Goal: Contribute content: Add original content to the website for others to see

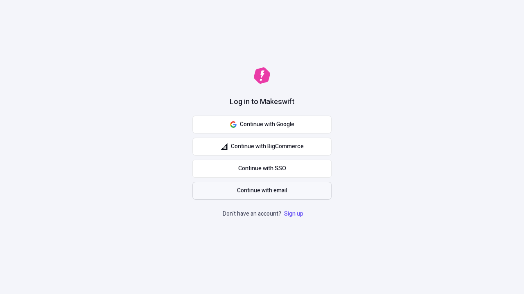
click at [262, 191] on span "Continue with email" at bounding box center [262, 191] width 50 height 9
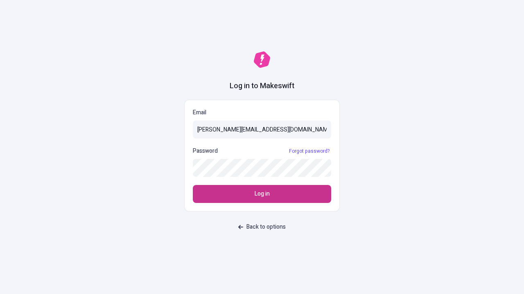
click at [262, 194] on span "Log in" at bounding box center [261, 194] width 15 height 9
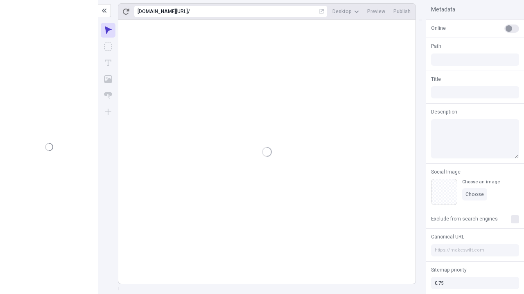
type input "/deep-link-tenuis"
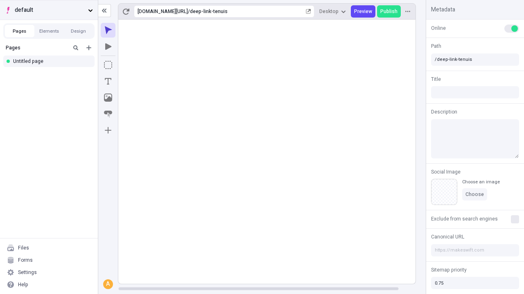
click at [49, 10] on span "default" at bounding box center [50, 10] width 70 height 9
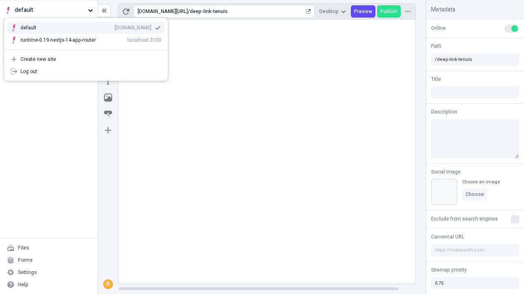
click at [86, 59] on div "Create new site" at bounding box center [90, 59] width 141 height 7
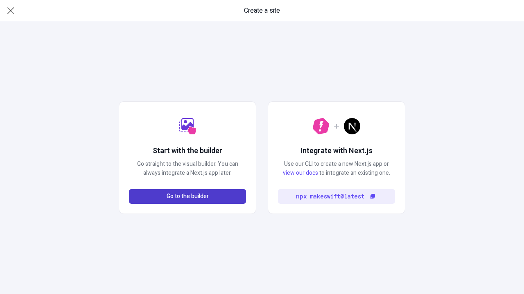
click at [187, 197] on span "Go to the builder" at bounding box center [187, 196] width 42 height 9
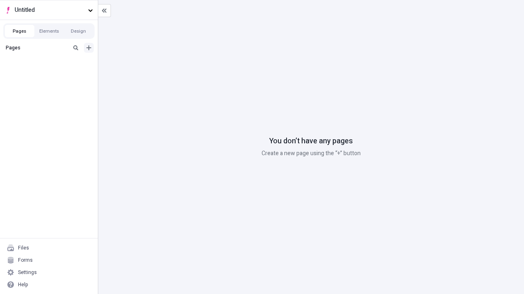
click at [89, 48] on icon "Add new" at bounding box center [88, 47] width 5 height 5
click at [51, 74] on div "Blank page" at bounding box center [51, 74] width 79 height 12
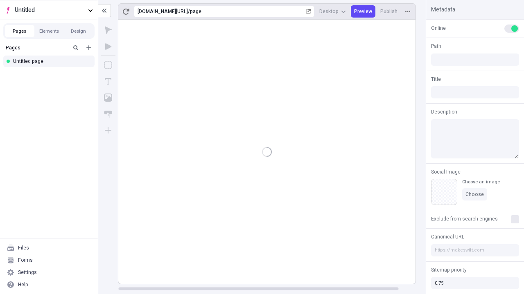
type input "/page"
click at [389, 11] on span "Publish" at bounding box center [388, 11] width 17 height 7
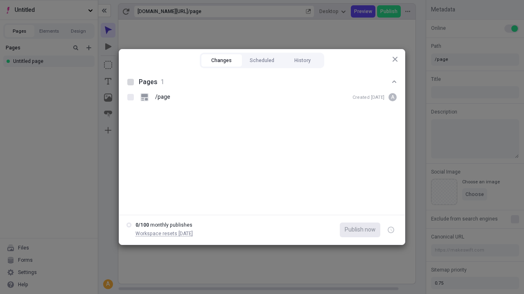
click at [221, 61] on button "Changes" at bounding box center [221, 60] width 40 height 12
click at [130, 82] on div at bounding box center [130, 82] width 7 height 7
checkbox input "true"
click at [391, 230] on icon "button" at bounding box center [391, 230] width 2 height 3
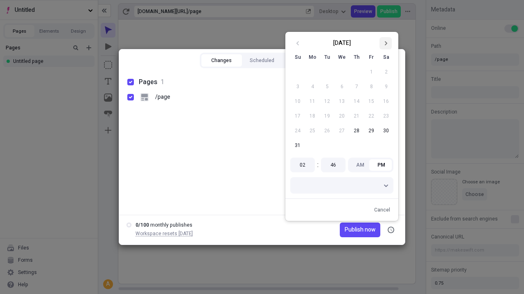
click at [385, 43] on icon "Go to next month" at bounding box center [385, 43] width 5 height 5
click at [348, 230] on span "Publish now" at bounding box center [359, 230] width 31 height 9
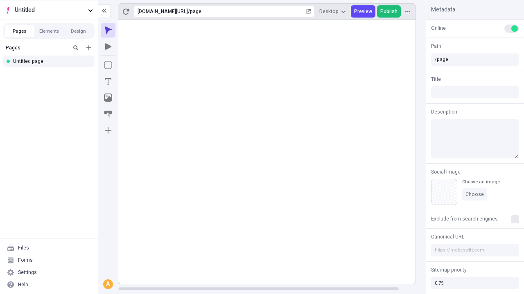
click at [389, 11] on span "Publish" at bounding box center [388, 11] width 17 height 7
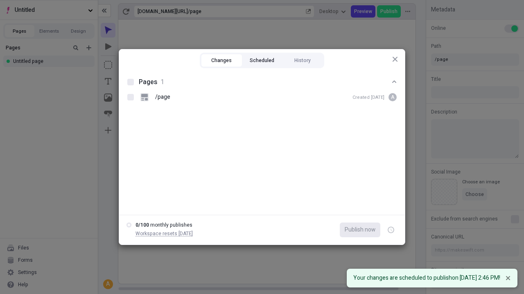
click at [262, 61] on button "Scheduled" at bounding box center [262, 60] width 40 height 12
